Goal: Transaction & Acquisition: Purchase product/service

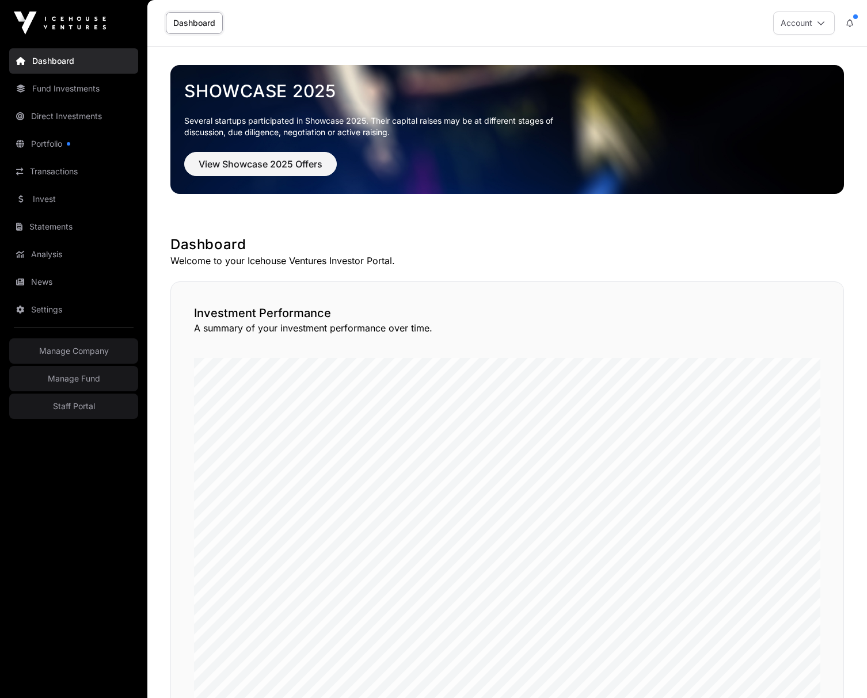
click at [48, 196] on link "Invest" at bounding box center [73, 199] width 129 height 25
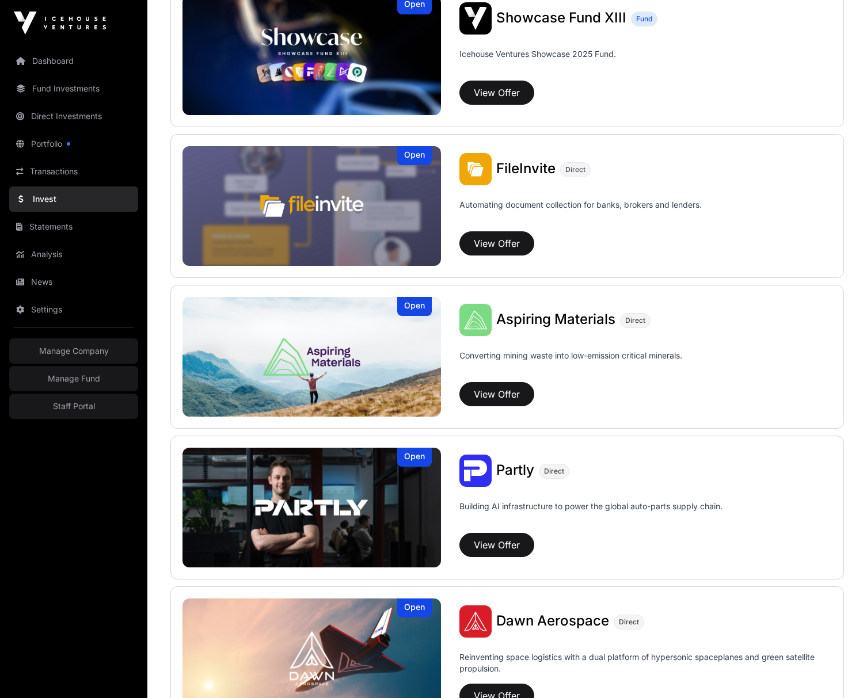
scroll to position [746, 0]
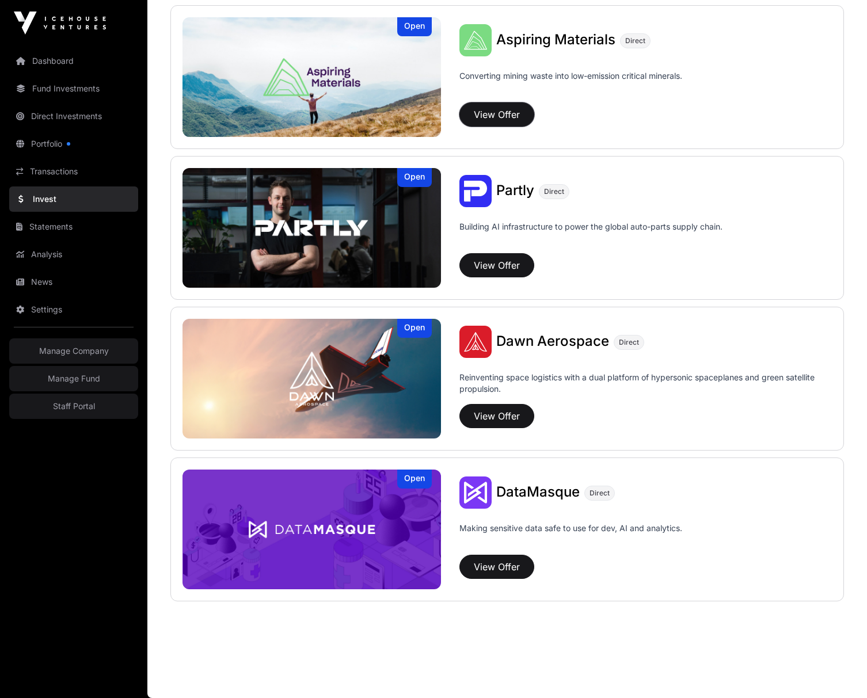
click at [500, 109] on button "View Offer" at bounding box center [496, 114] width 75 height 24
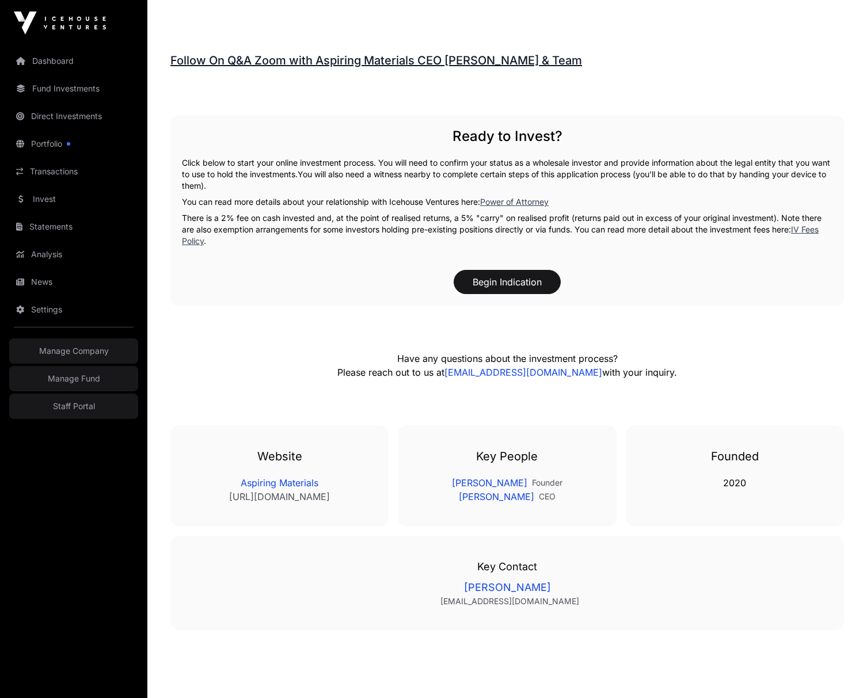
scroll to position [1693, 0]
click at [810, 227] on link "IV Fees Policy" at bounding box center [500, 234] width 637 height 21
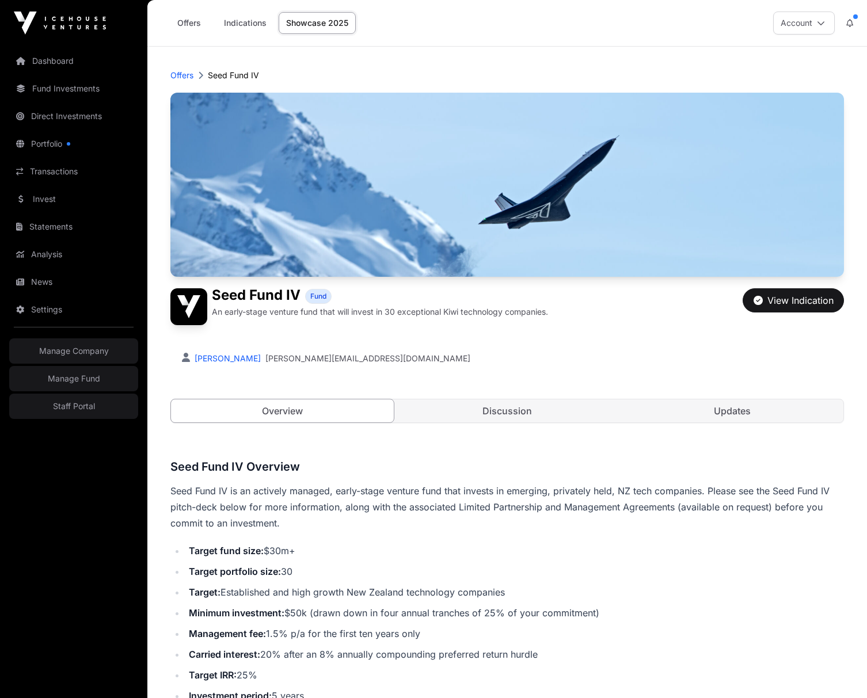
click at [181, 74] on p "Offers" at bounding box center [181, 76] width 23 height 12
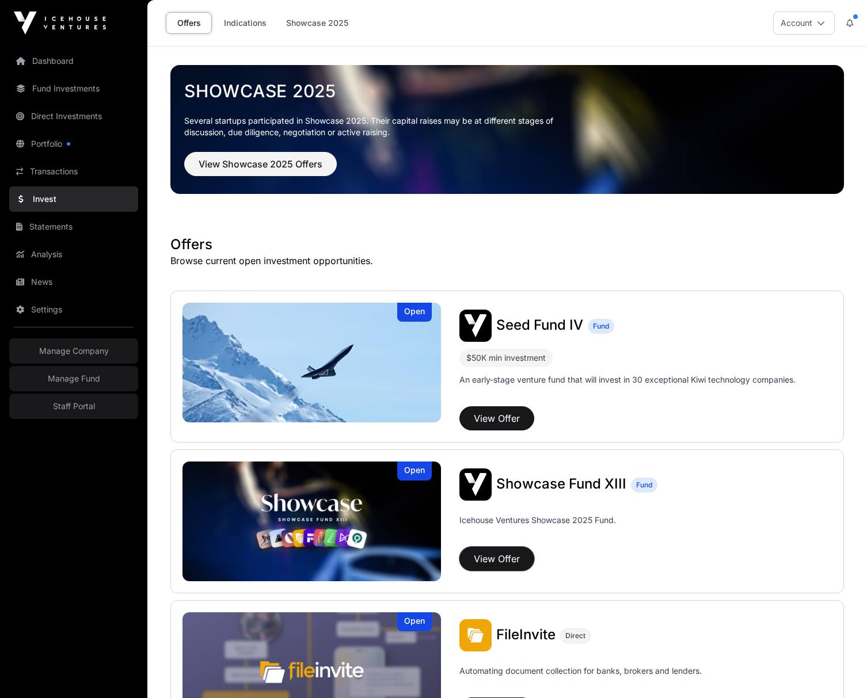
click at [508, 556] on button "View Offer" at bounding box center [496, 559] width 75 height 24
